Goal: Task Accomplishment & Management: Use online tool/utility

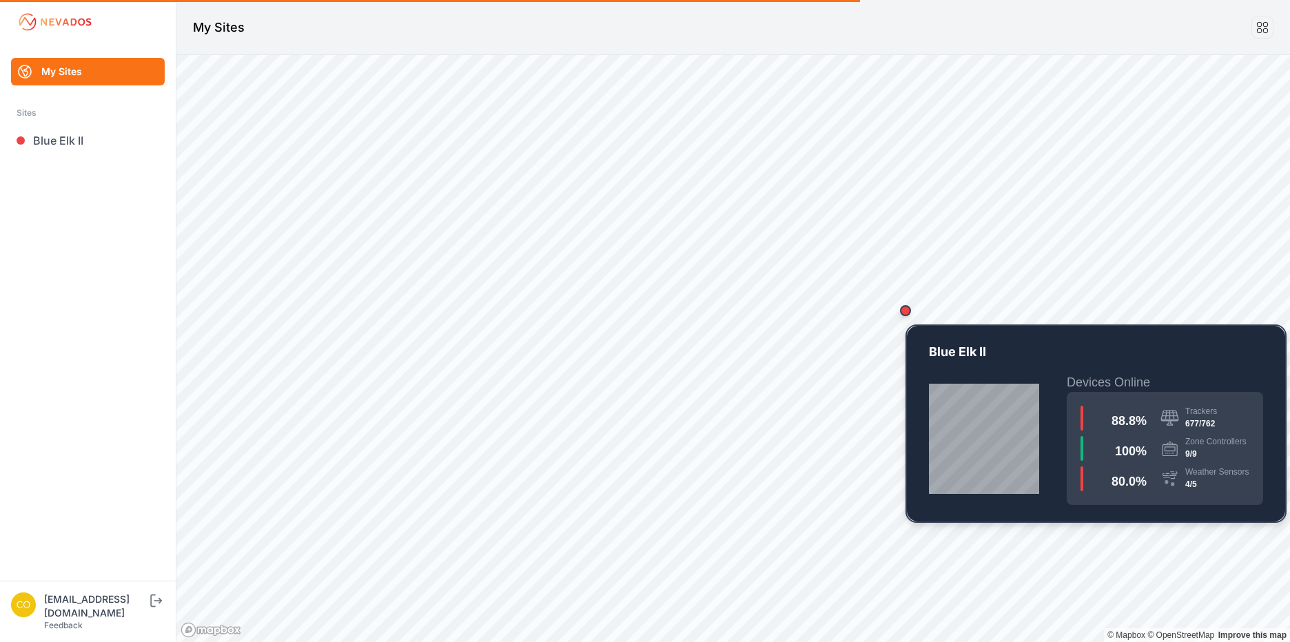
click at [908, 320] on div "Map marker" at bounding box center [905, 311] width 28 height 28
click at [911, 318] on div "Map marker" at bounding box center [905, 311] width 28 height 28
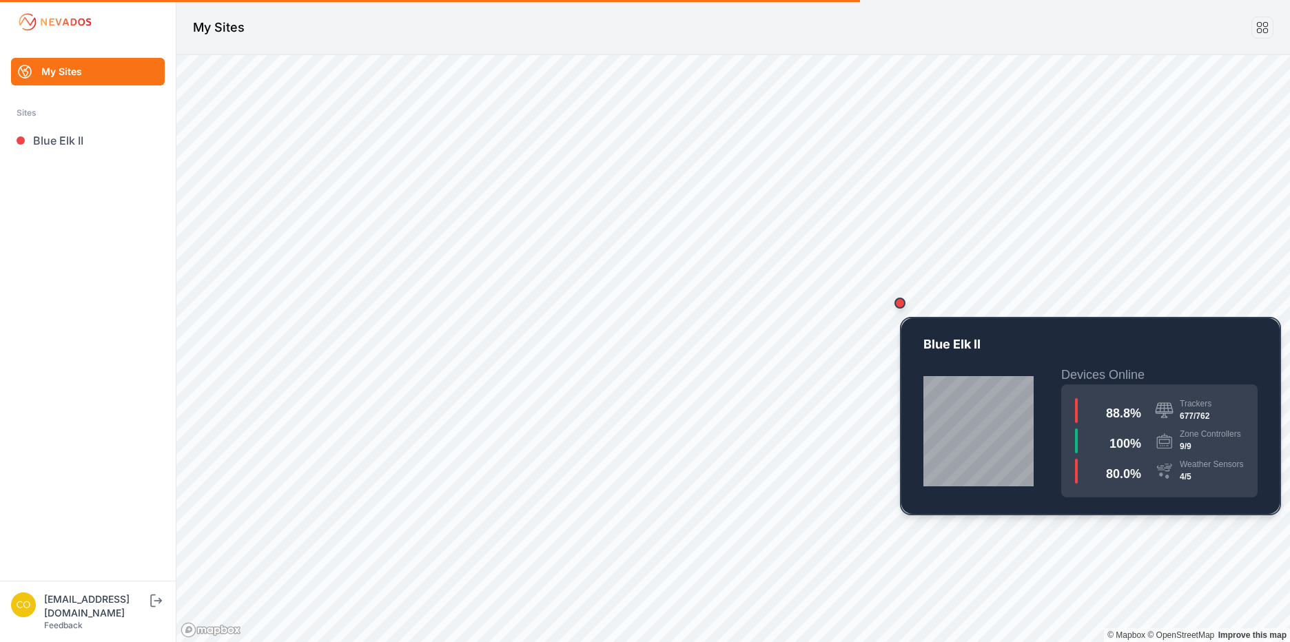
click at [901, 309] on div "Map marker" at bounding box center [900, 303] width 28 height 28
click at [902, 307] on div "Map marker" at bounding box center [899, 303] width 11 height 11
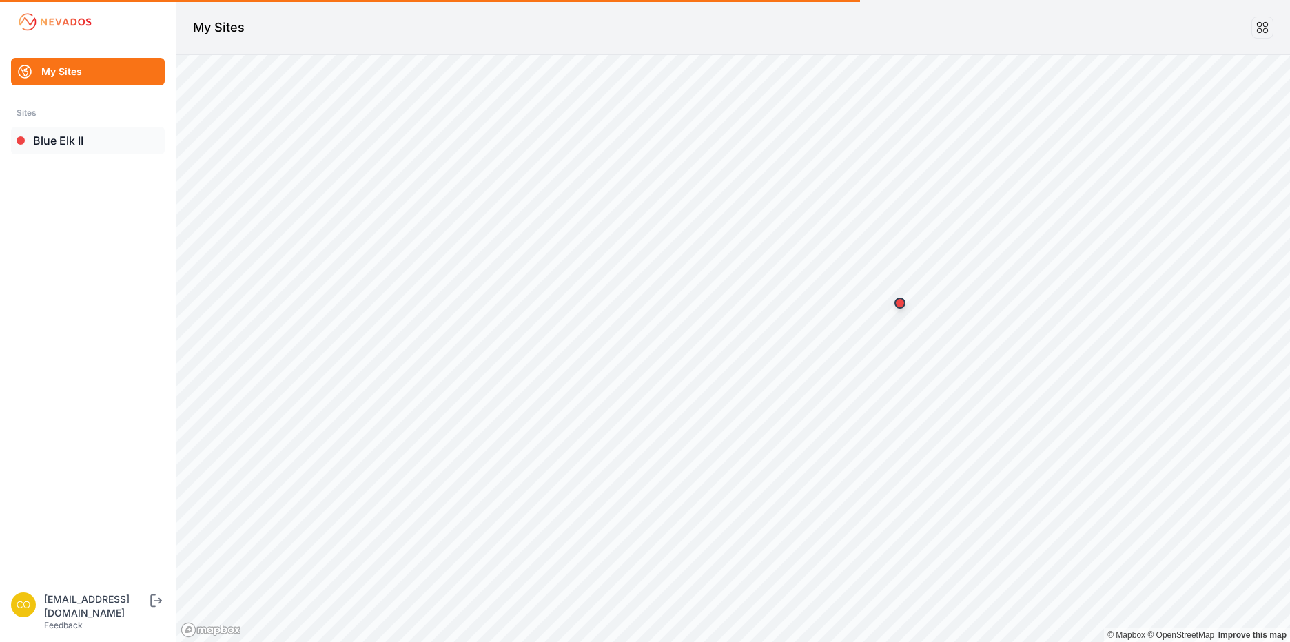
click at [53, 130] on link "Blue Elk II" at bounding box center [88, 141] width 154 height 28
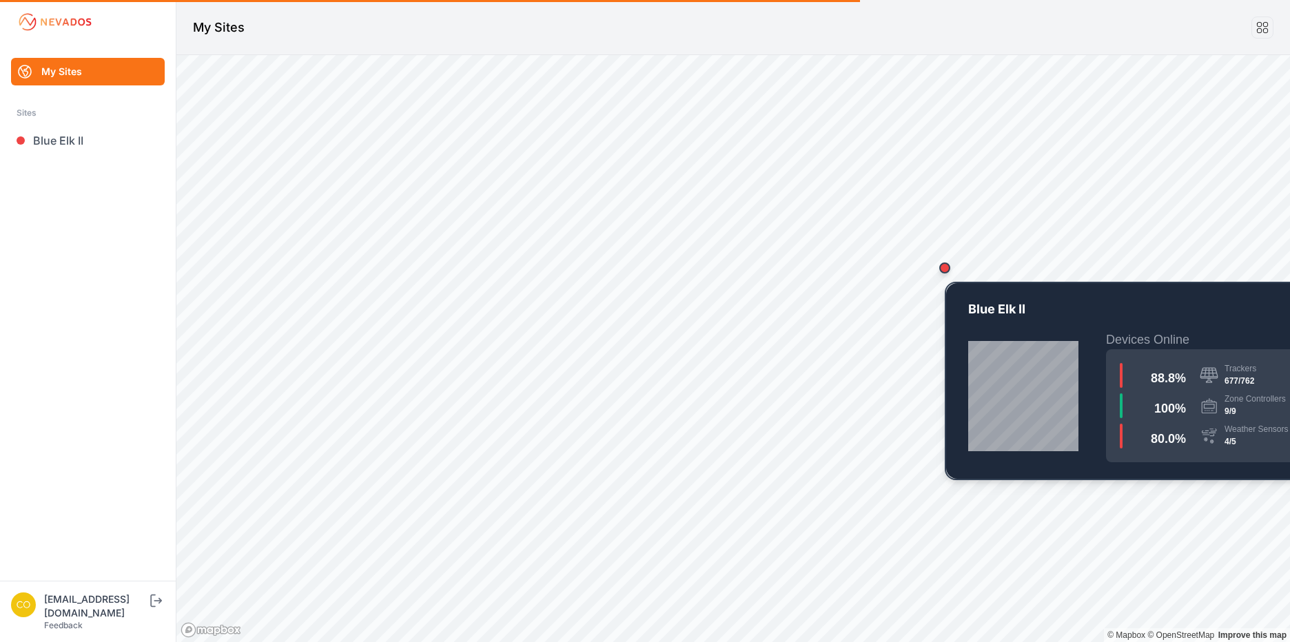
click at [950, 271] on div "Map marker" at bounding box center [945, 268] width 28 height 28
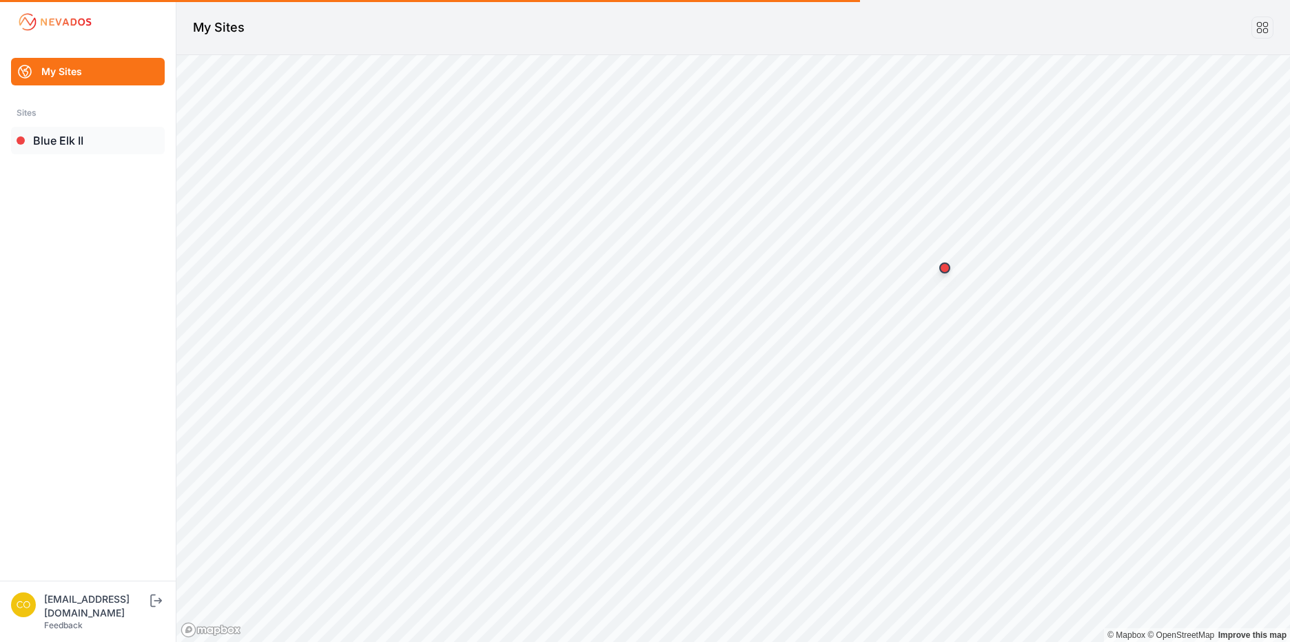
click at [32, 134] on link "Blue Elk II" at bounding box center [88, 141] width 154 height 28
click at [14, 136] on link "Blue Elk II" at bounding box center [88, 141] width 154 height 28
click at [59, 143] on link "Blue Elk II" at bounding box center [88, 141] width 154 height 28
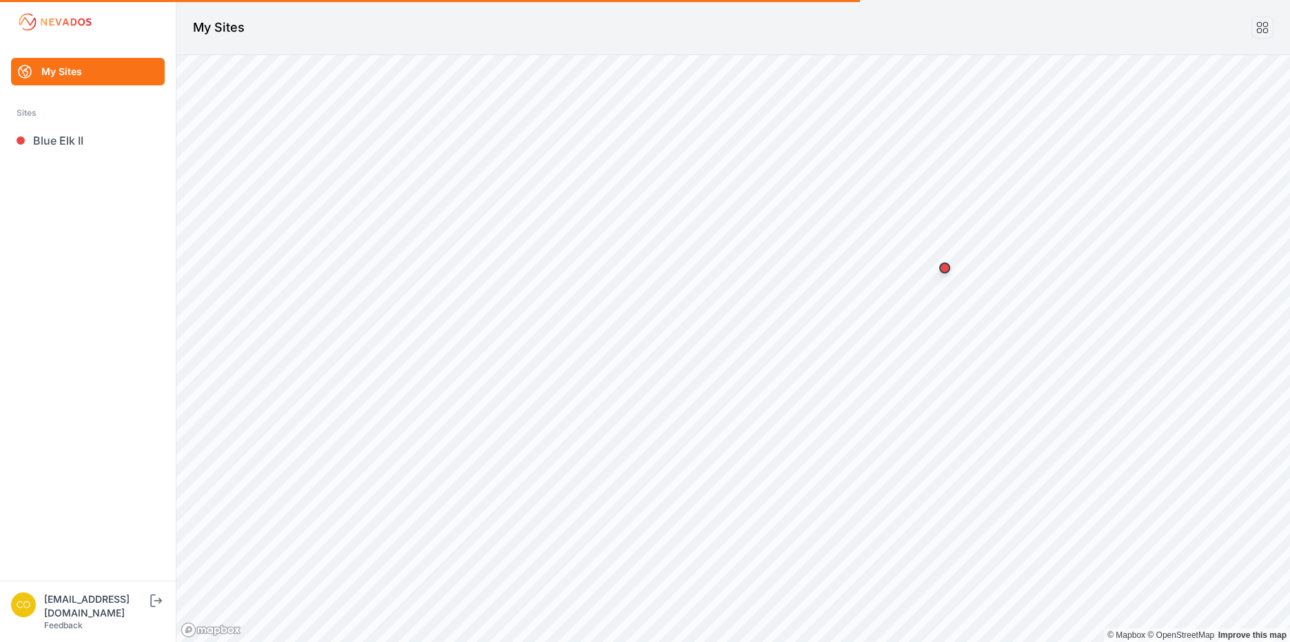
click at [46, 81] on link "My Sites" at bounding box center [88, 72] width 154 height 28
click at [52, 65] on link "My Sites" at bounding box center [88, 72] width 154 height 28
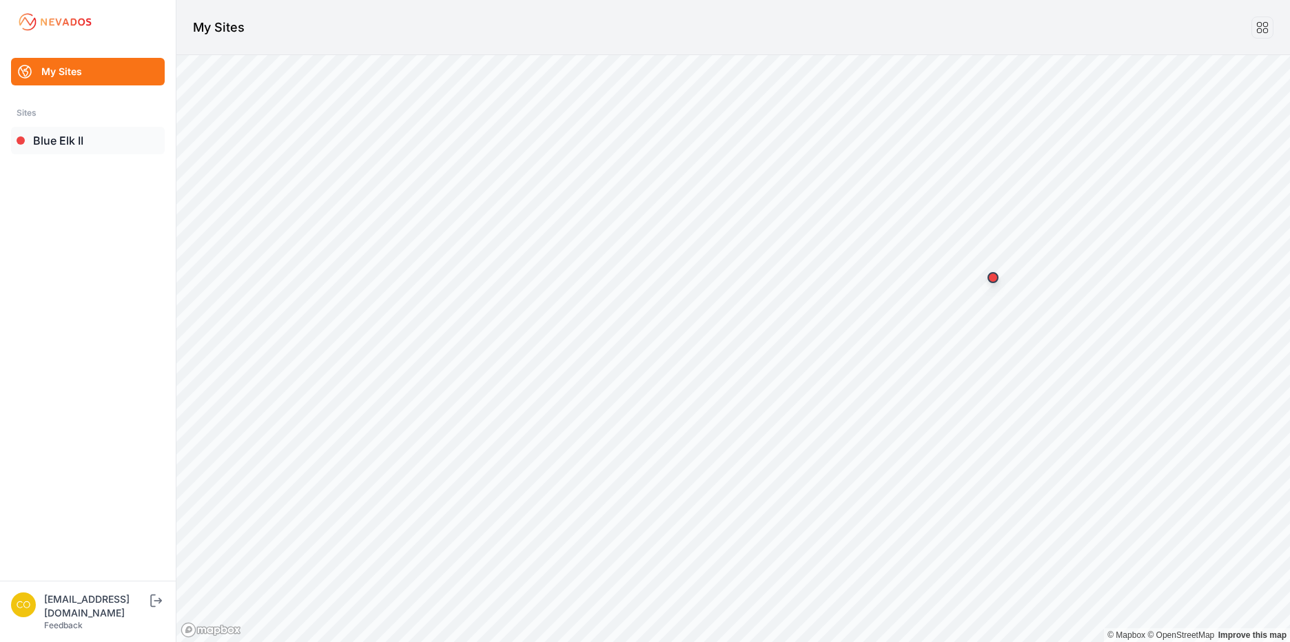
click at [37, 134] on link "Blue Elk II" at bounding box center [88, 141] width 154 height 28
click at [47, 143] on link "Blue Elk II" at bounding box center [88, 141] width 154 height 28
click at [58, 143] on link "Blue Elk II" at bounding box center [88, 141] width 154 height 28
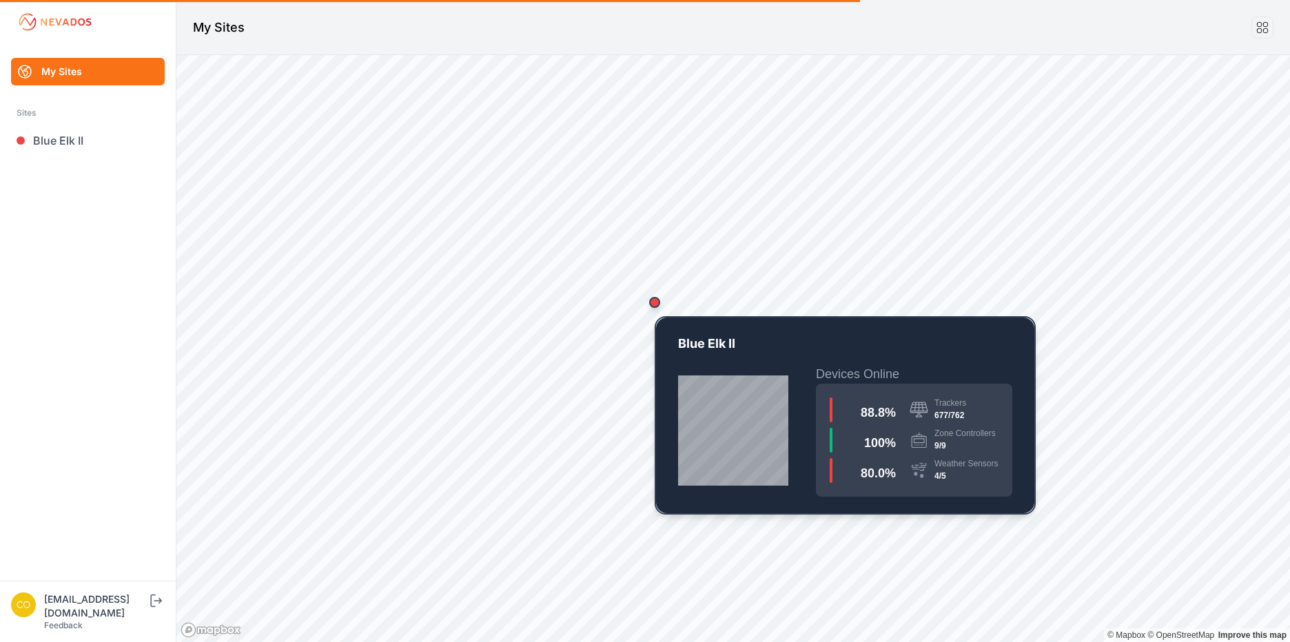
click at [659, 313] on div "Map marker" at bounding box center [655, 303] width 28 height 28
click at [659, 311] on div "Map marker" at bounding box center [655, 303] width 28 height 28
click at [659, 309] on div "Map marker" at bounding box center [655, 303] width 28 height 28
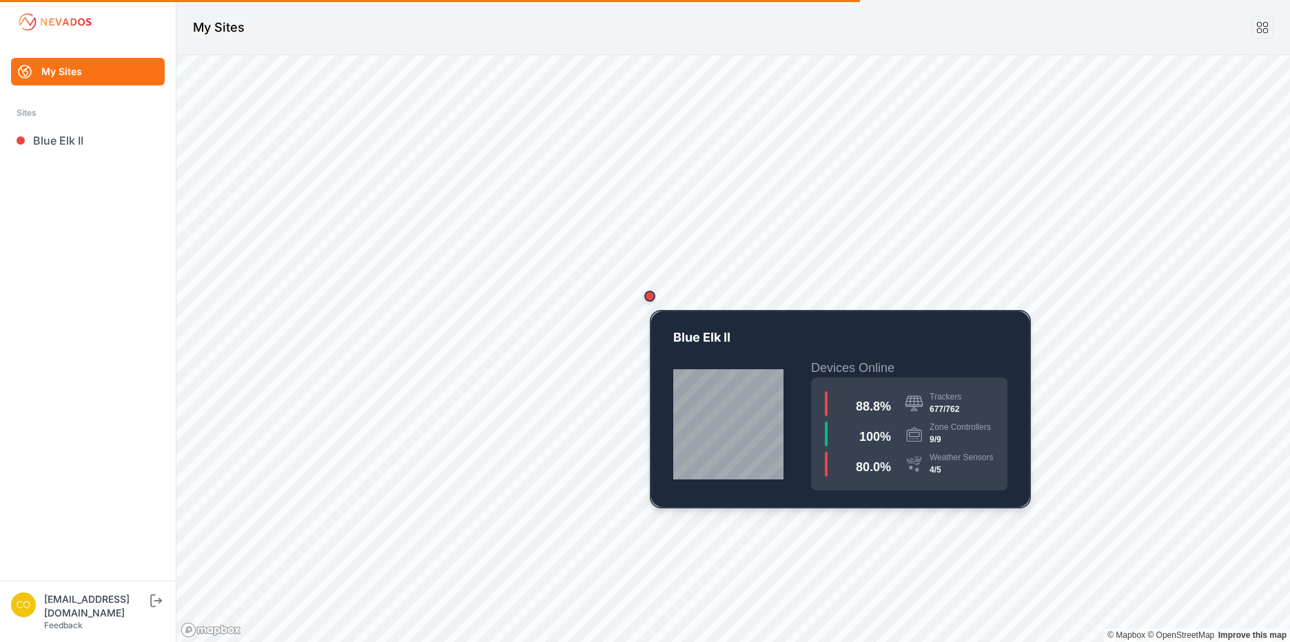
click at [655, 301] on div "Map marker" at bounding box center [650, 296] width 28 height 28
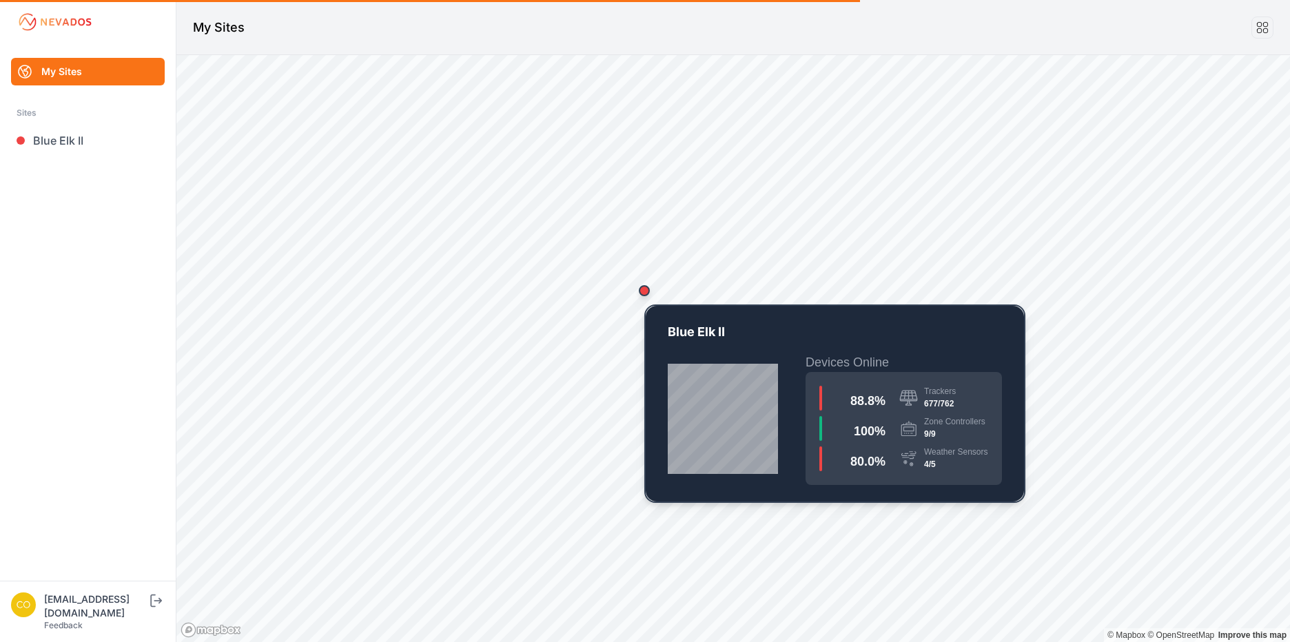
click at [643, 287] on div "Map marker" at bounding box center [644, 290] width 11 height 11
click at [643, 289] on div "Map marker" at bounding box center [644, 290] width 11 height 11
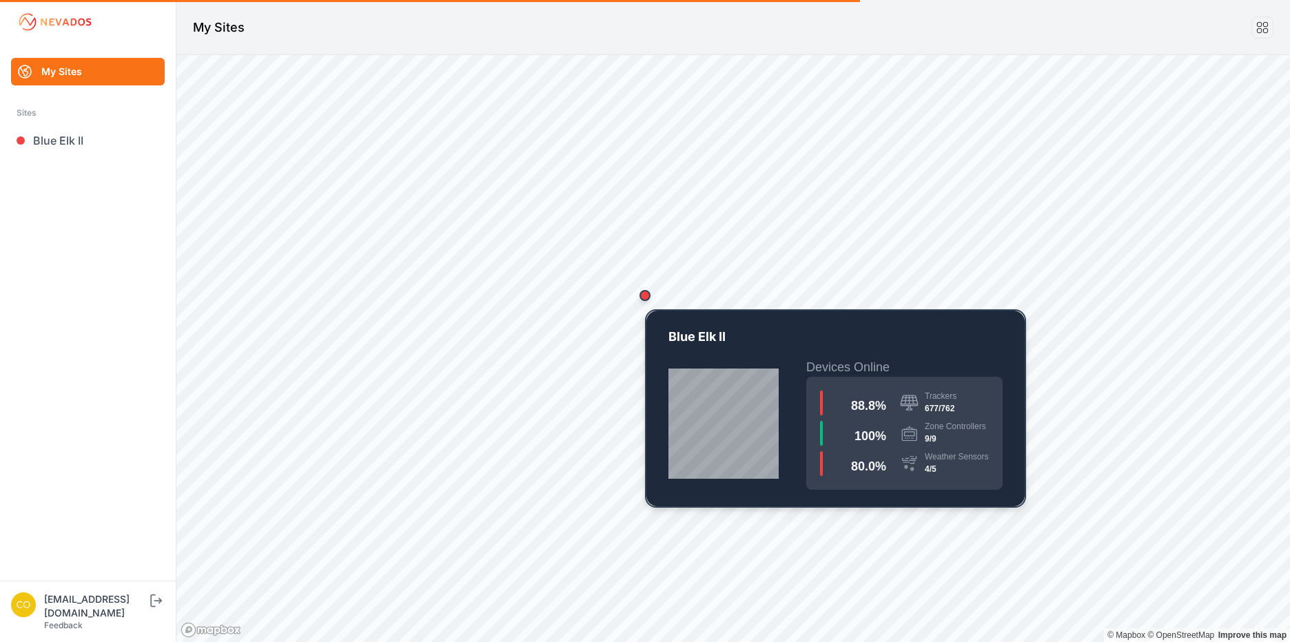
click at [643, 290] on div "Map marker" at bounding box center [644, 295] width 11 height 11
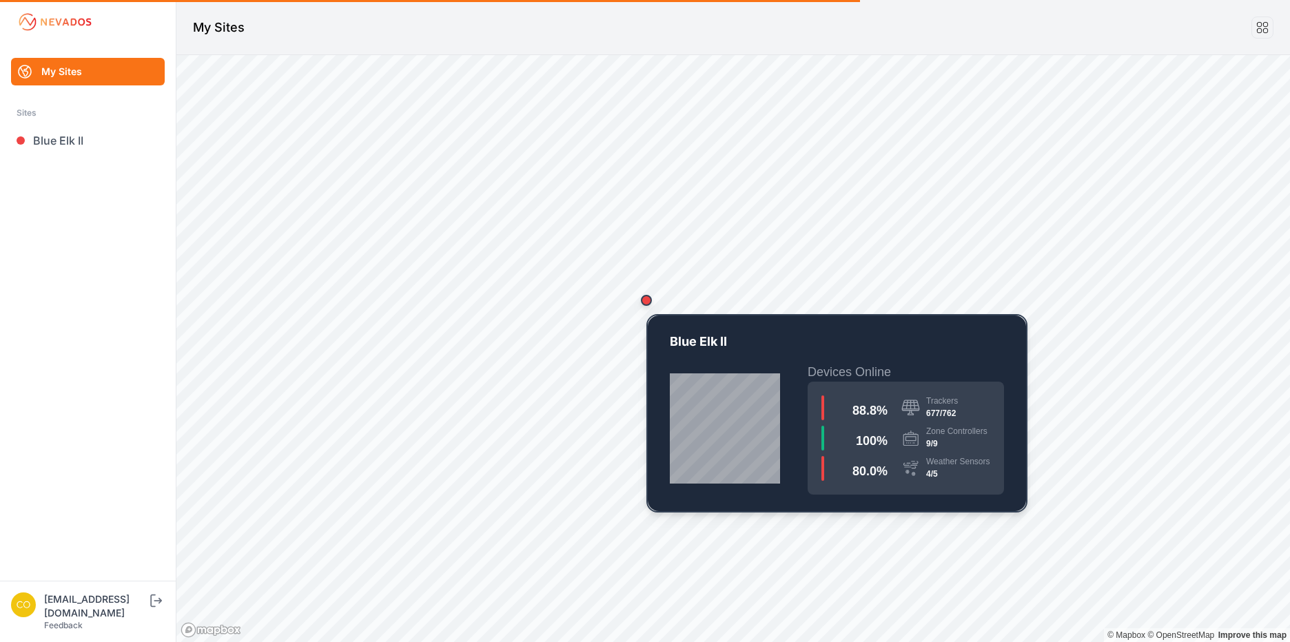
click at [647, 296] on div "Map marker" at bounding box center [646, 301] width 28 height 28
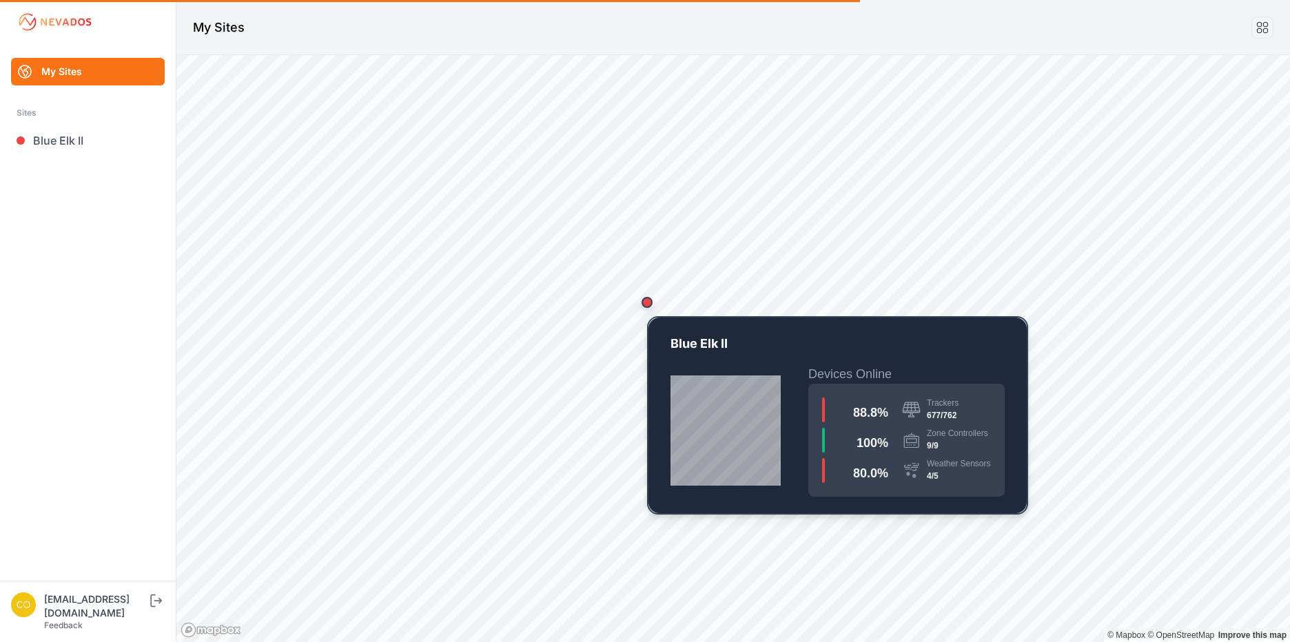
click at [647, 297] on div "Map marker" at bounding box center [647, 303] width 28 height 28
click at [651, 308] on div "Map marker" at bounding box center [647, 303] width 28 height 28
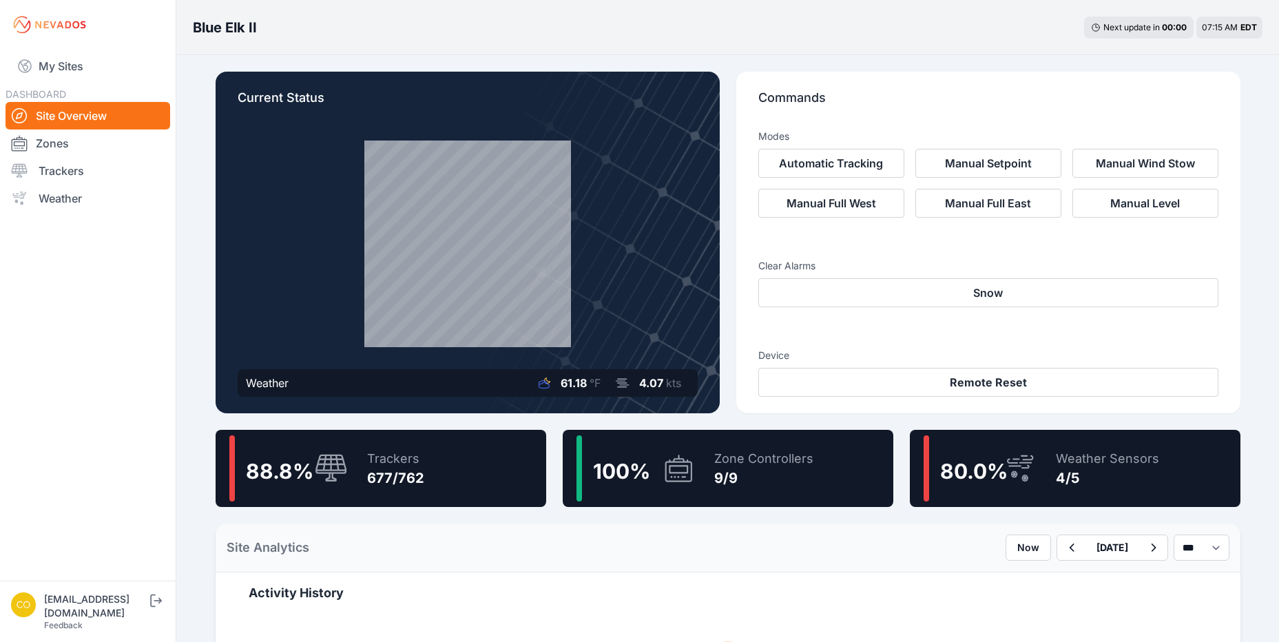
click at [310, 463] on div at bounding box center [328, 469] width 39 height 30
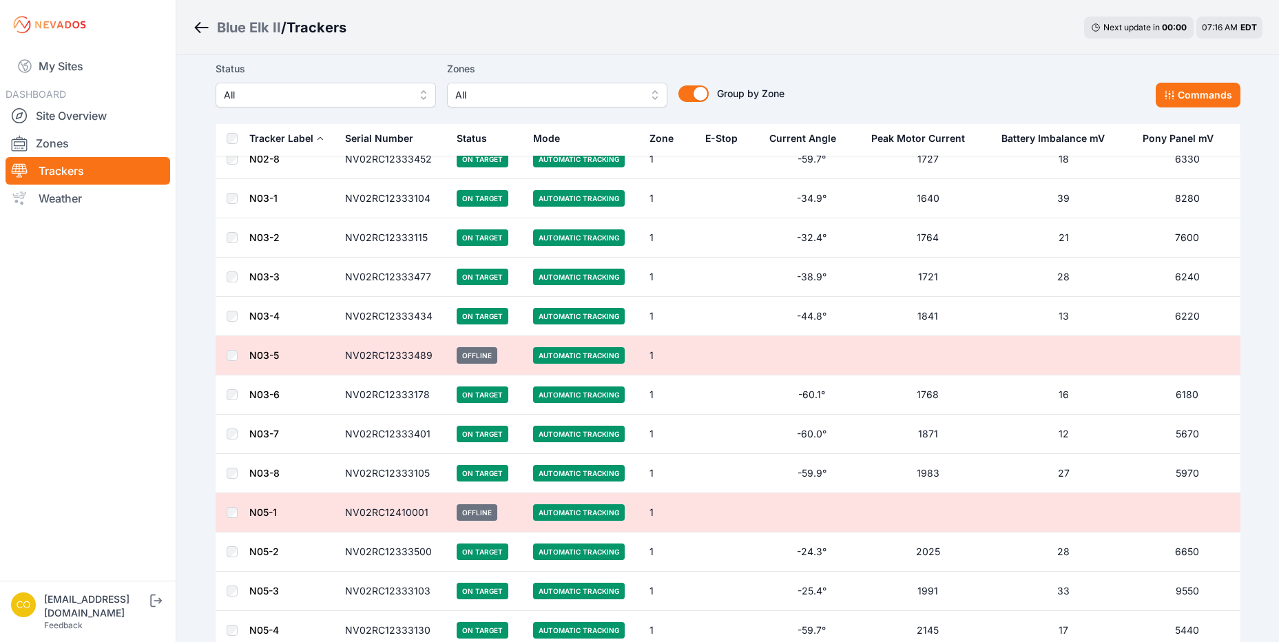
scroll to position [1102, 0]
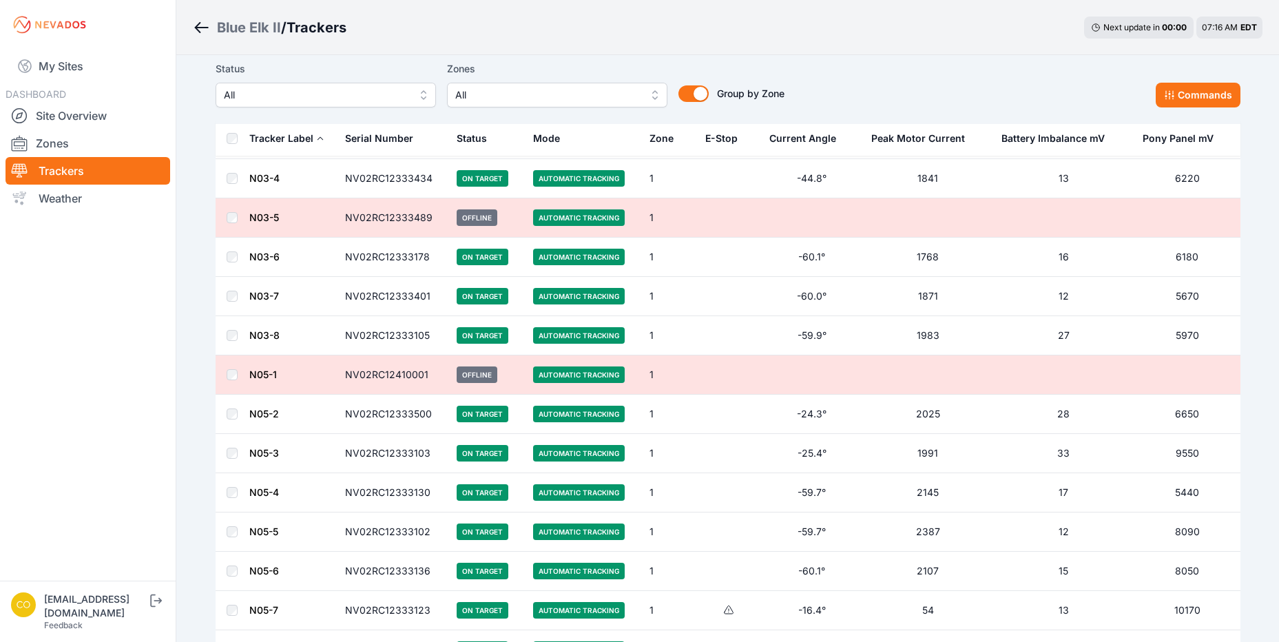
click at [230, 329] on td at bounding box center [232, 335] width 33 height 39
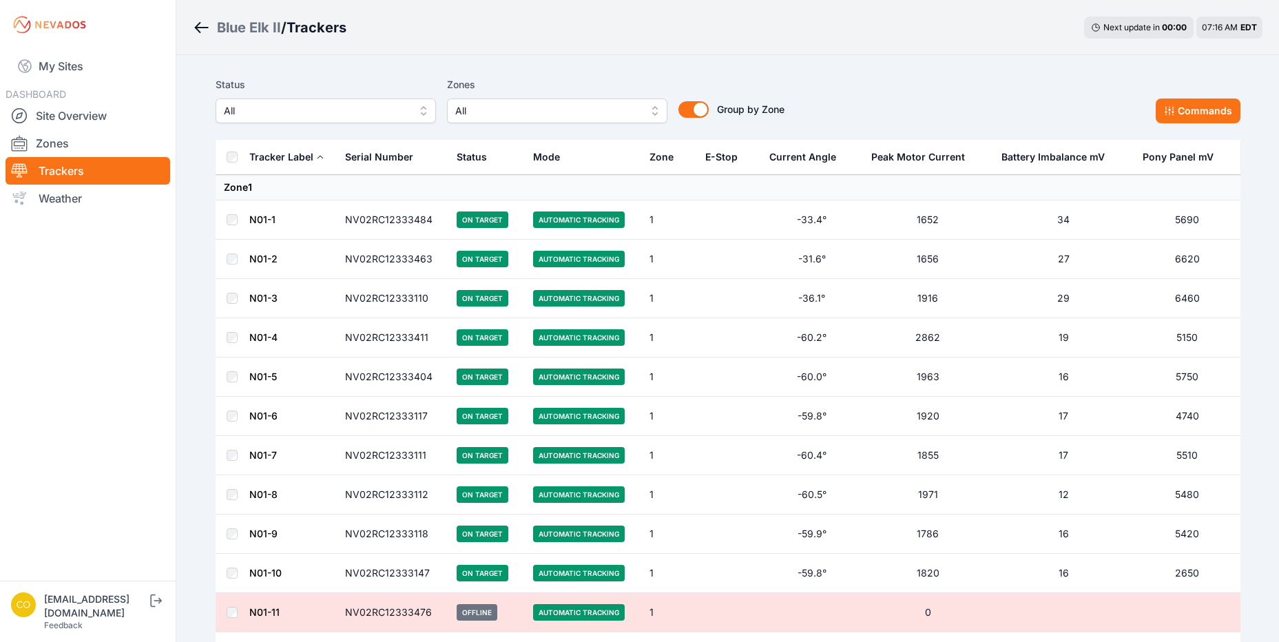
scroll to position [0, 0]
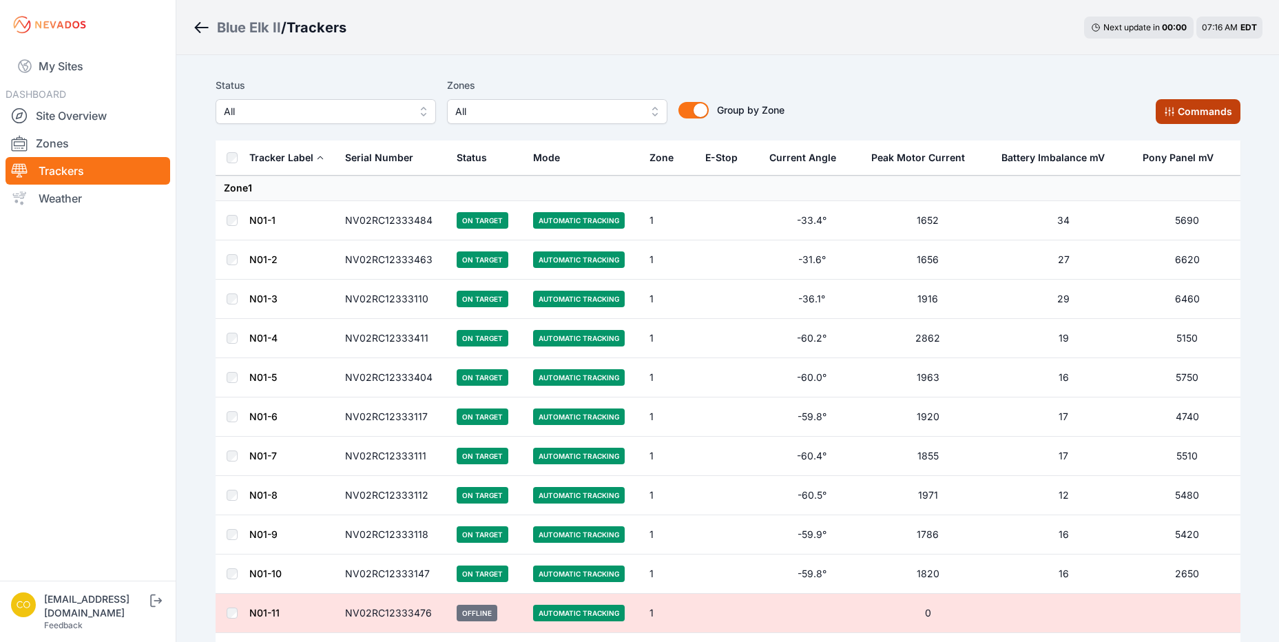
click at [1172, 107] on icon at bounding box center [1169, 111] width 11 height 11
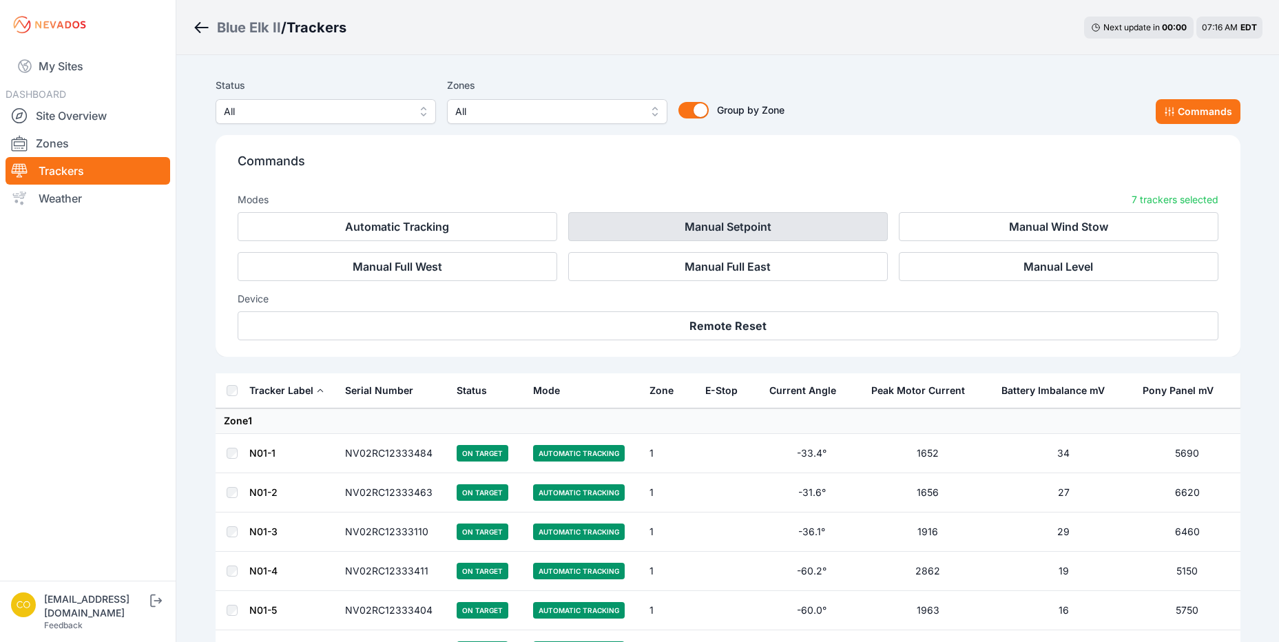
click at [807, 221] on button "Manual Setpoint" at bounding box center [728, 226] width 320 height 29
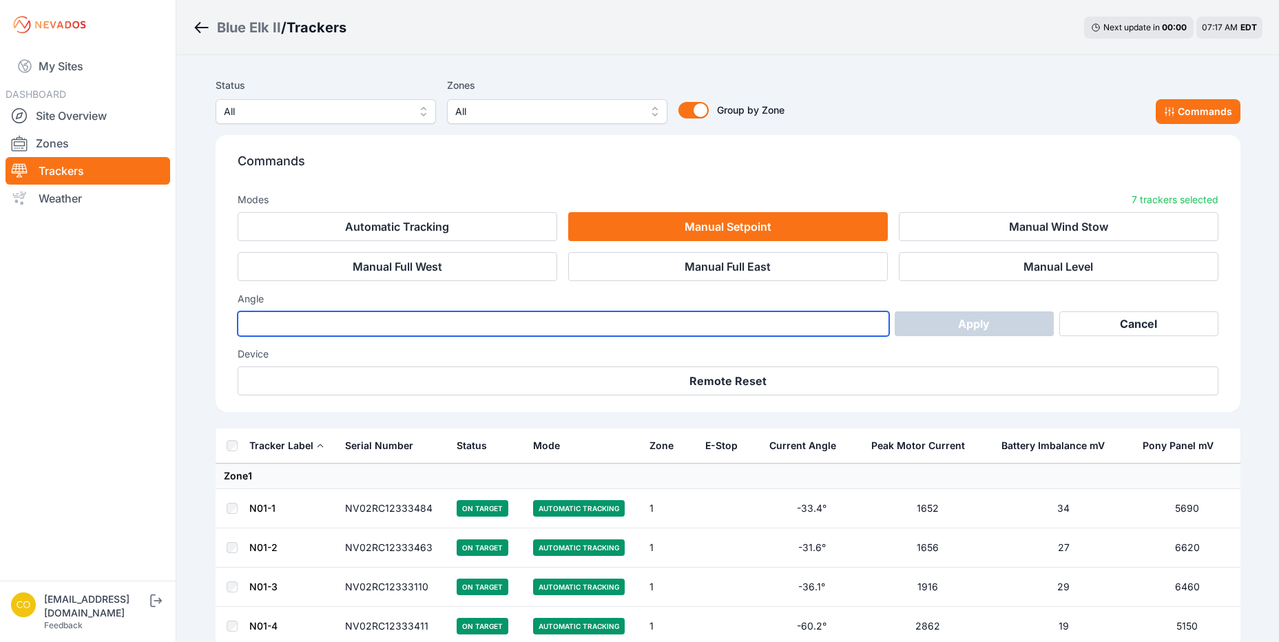
click at [584, 320] on input "number" at bounding box center [564, 323] width 652 height 25
click at [876, 321] on input "*" at bounding box center [564, 323] width 652 height 25
click at [875, 334] on input "*" at bounding box center [564, 323] width 652 height 25
click at [876, 327] on input "*" at bounding box center [564, 323] width 652 height 25
click at [876, 327] on input "**" at bounding box center [564, 323] width 652 height 25
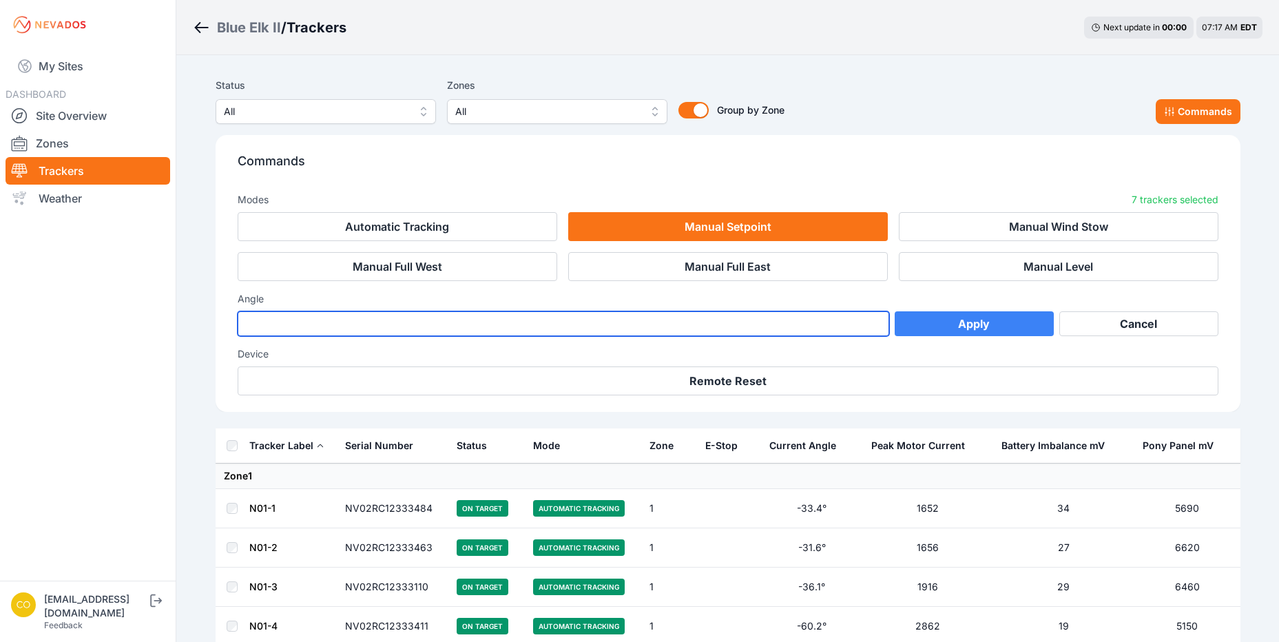
type input "*"
click at [872, 319] on input "*" at bounding box center [564, 323] width 652 height 25
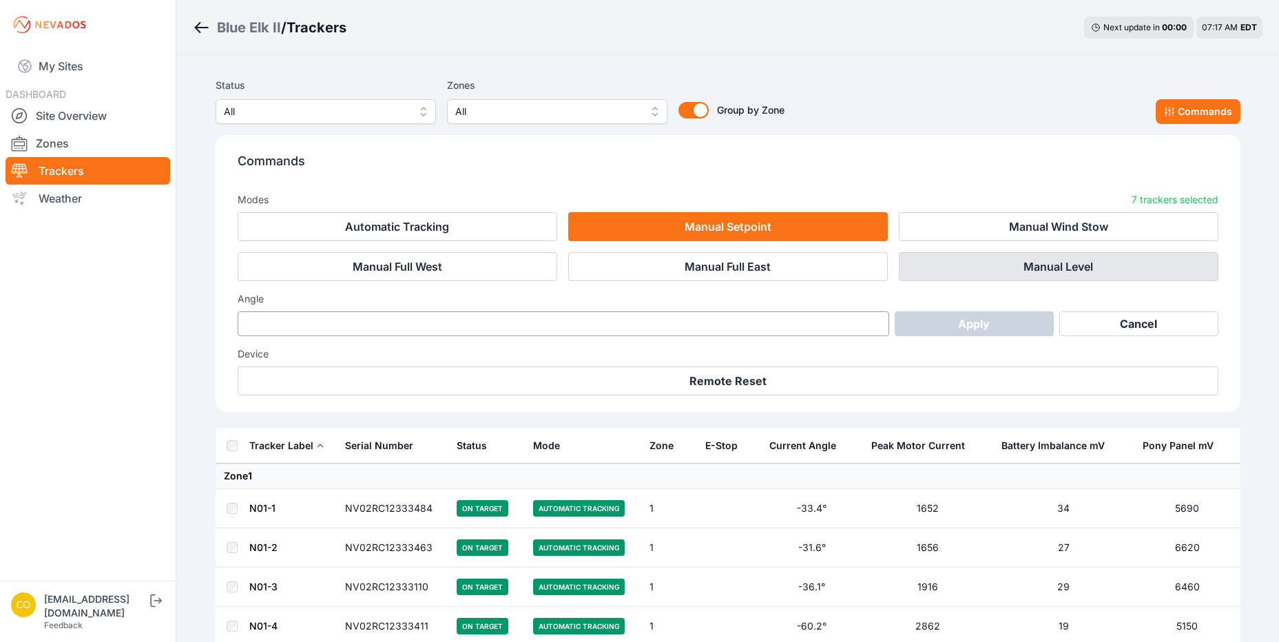
click at [940, 260] on button "Manual Level" at bounding box center [1059, 266] width 320 height 29
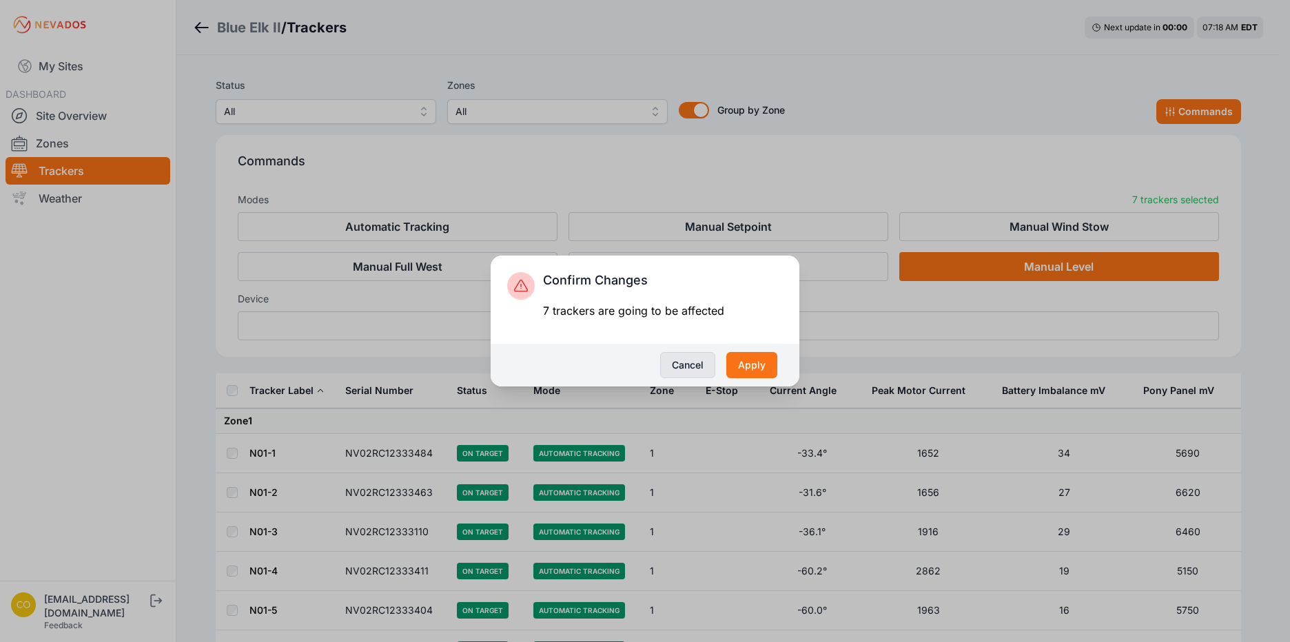
click at [699, 367] on button "Cancel" at bounding box center [687, 365] width 55 height 26
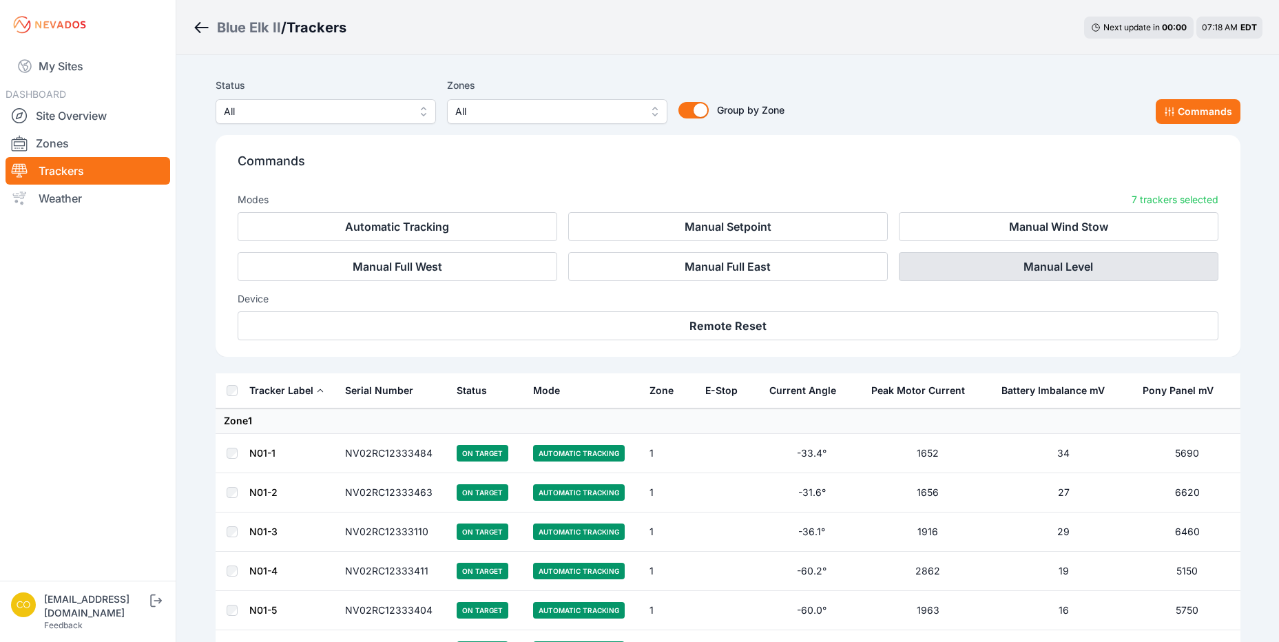
click at [1025, 262] on button "Manual Level" at bounding box center [1059, 266] width 320 height 29
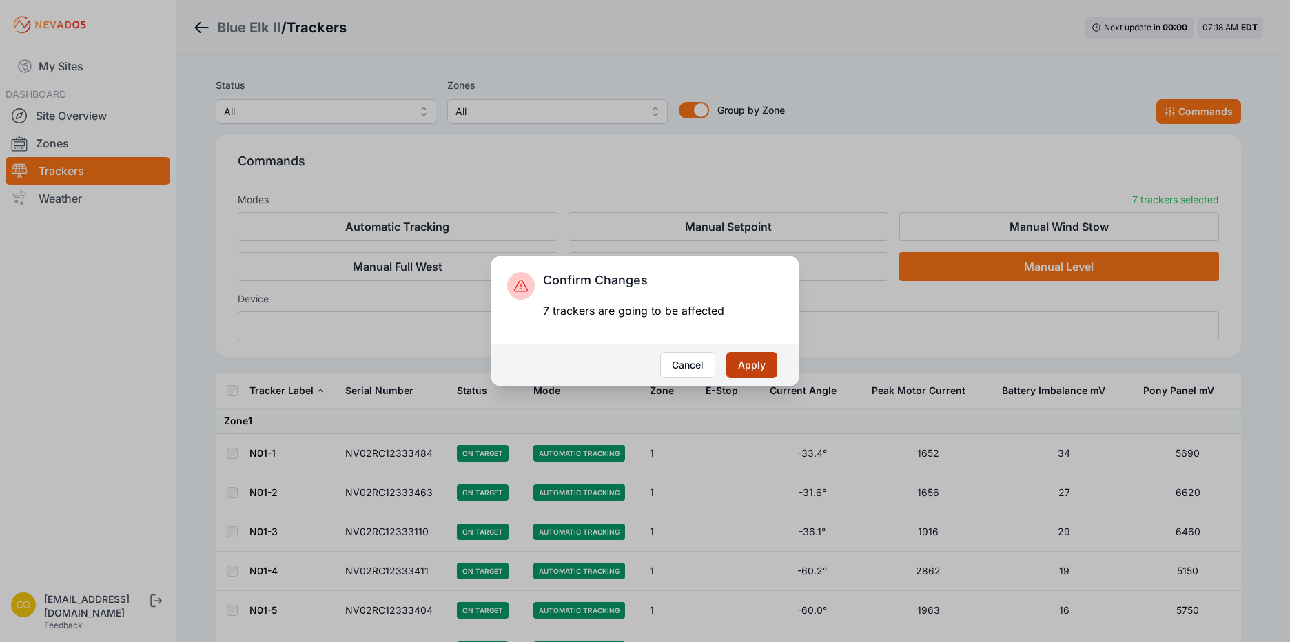
click at [750, 371] on button "Apply" at bounding box center [751, 365] width 51 height 26
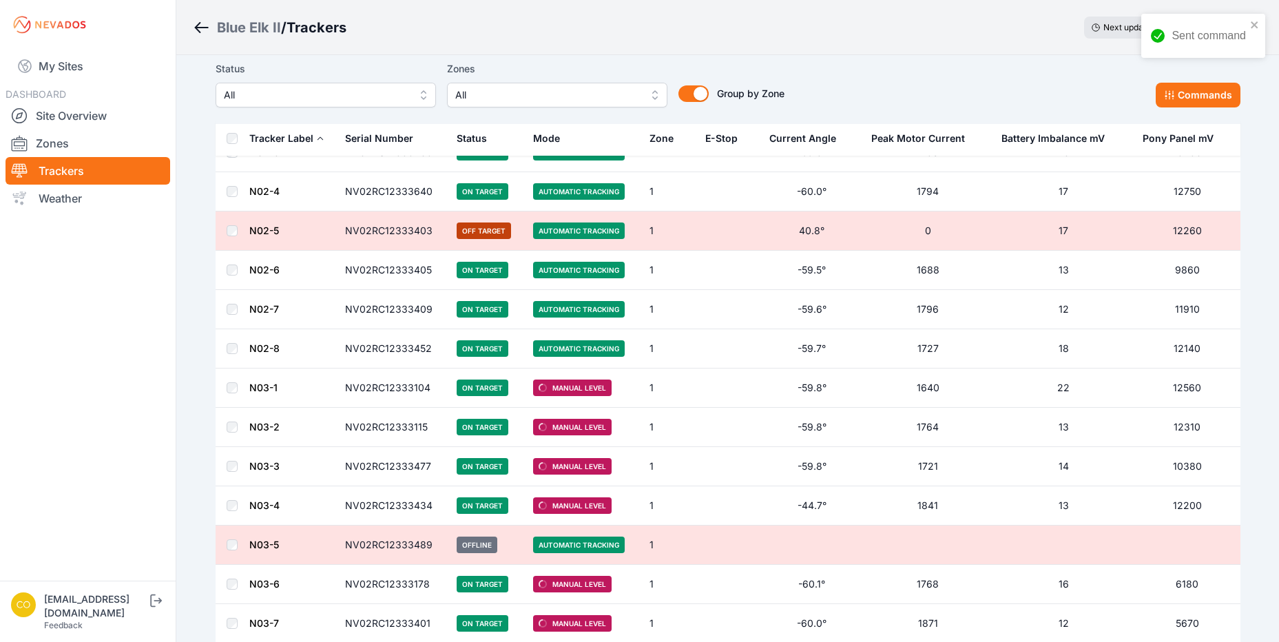
scroll to position [758, 0]
